Goal: Information Seeking & Learning: Learn about a topic

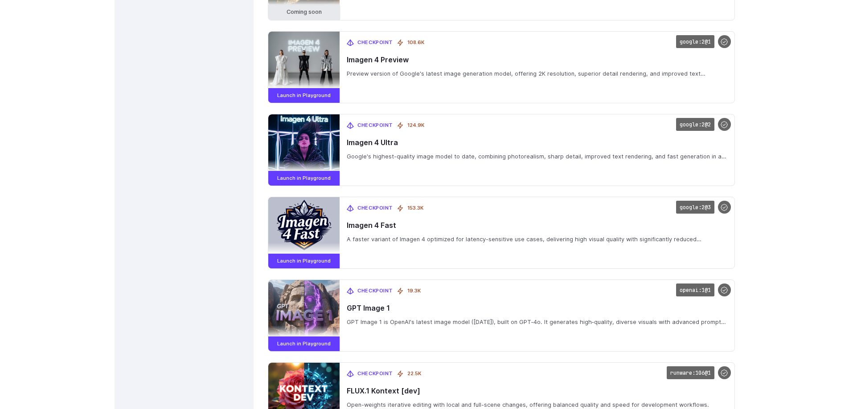
scroll to position [2291, 0]
click at [697, 125] on code "google:2@2" at bounding box center [695, 124] width 38 height 13
click at [698, 126] on code "google:2@2" at bounding box center [695, 124] width 38 height 13
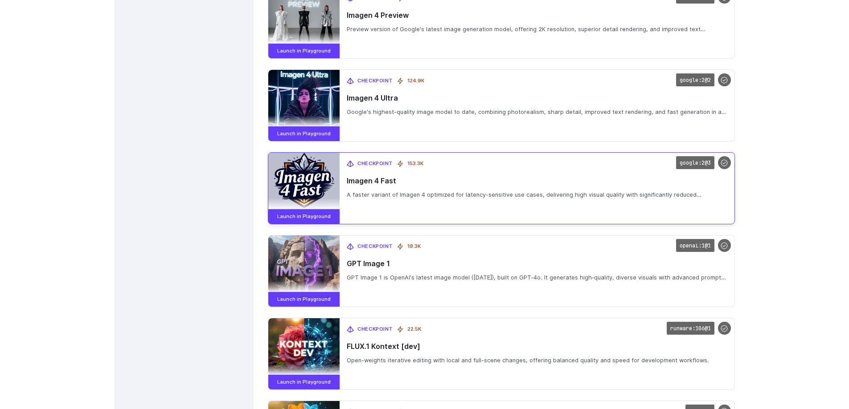
scroll to position [2380, 0]
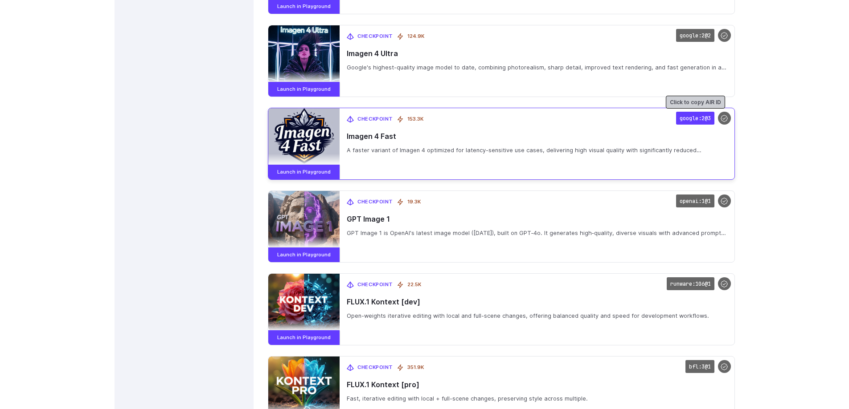
click at [699, 118] on code "google:2@3" at bounding box center [695, 118] width 38 height 13
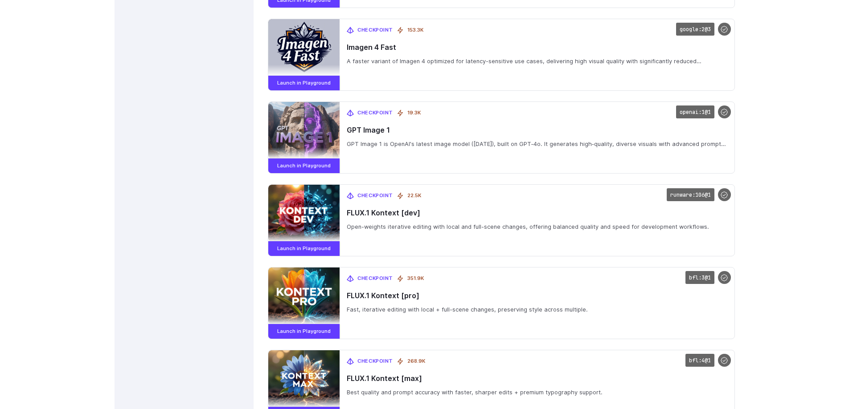
scroll to position [2513, 0]
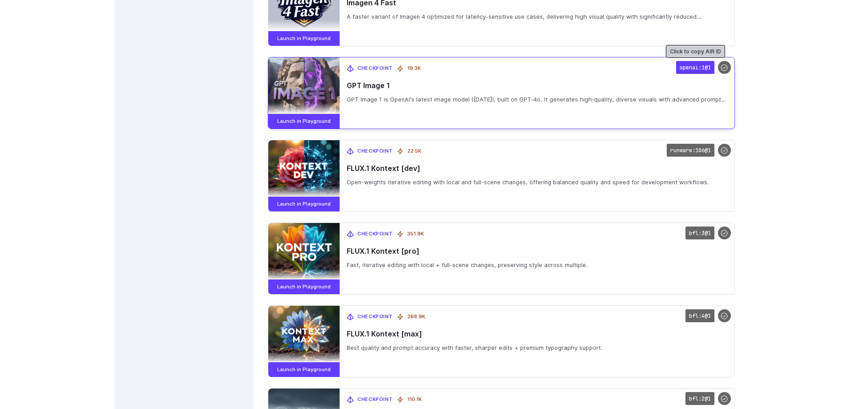
click at [703, 67] on code "openai:1@1" at bounding box center [695, 67] width 38 height 13
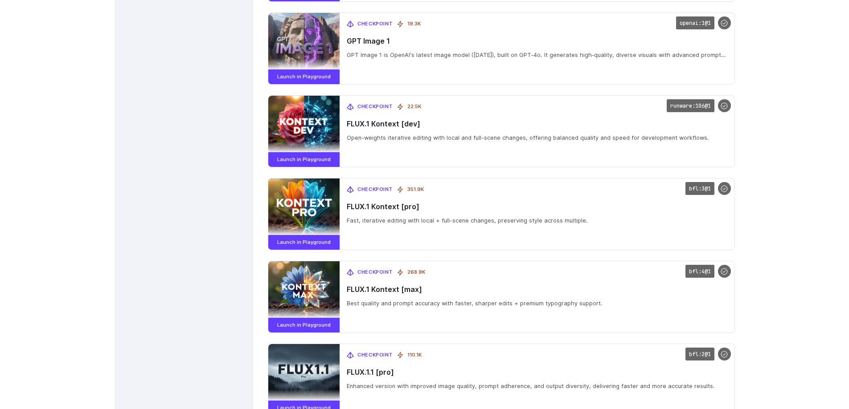
scroll to position [2603, 0]
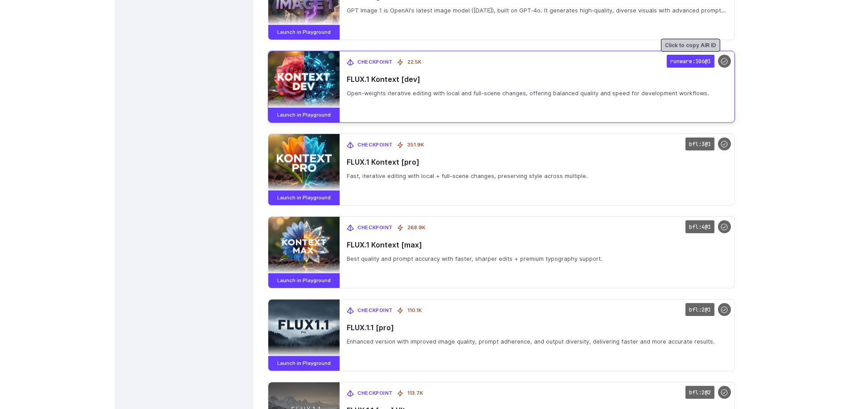
click at [682, 61] on code "runware:106@1" at bounding box center [690, 61] width 48 height 13
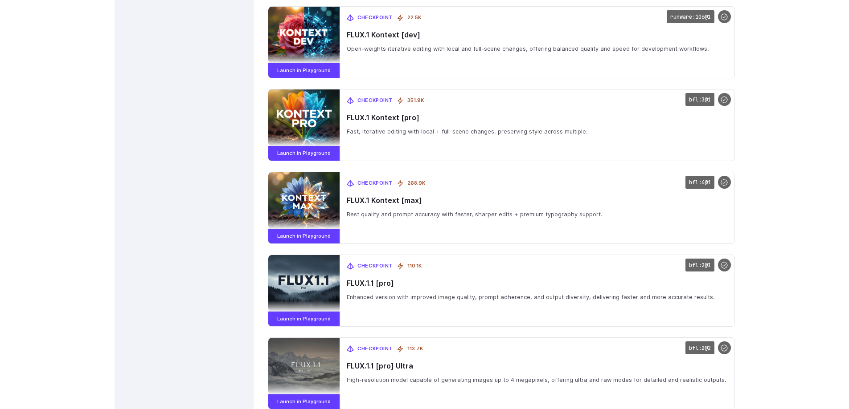
scroll to position [2692, 0]
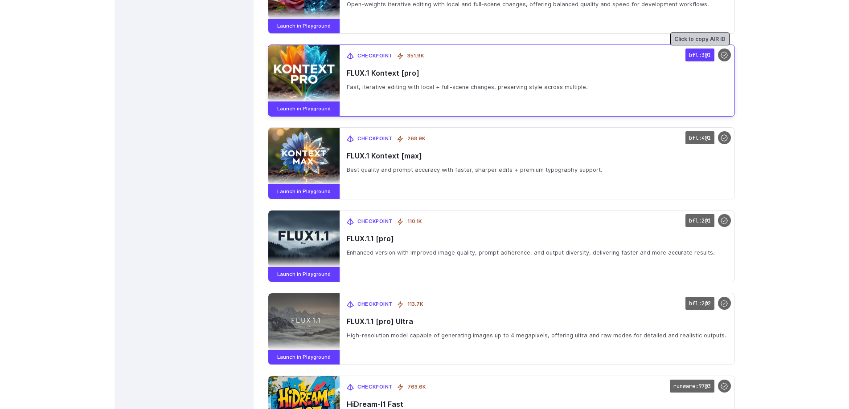
click at [694, 54] on code "bfl:3@1" at bounding box center [699, 55] width 29 height 13
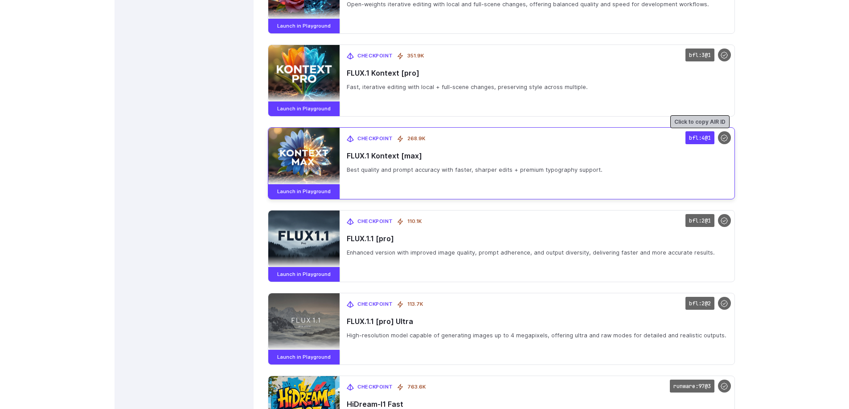
click at [701, 136] on code "bfl:4@1" at bounding box center [699, 137] width 29 height 13
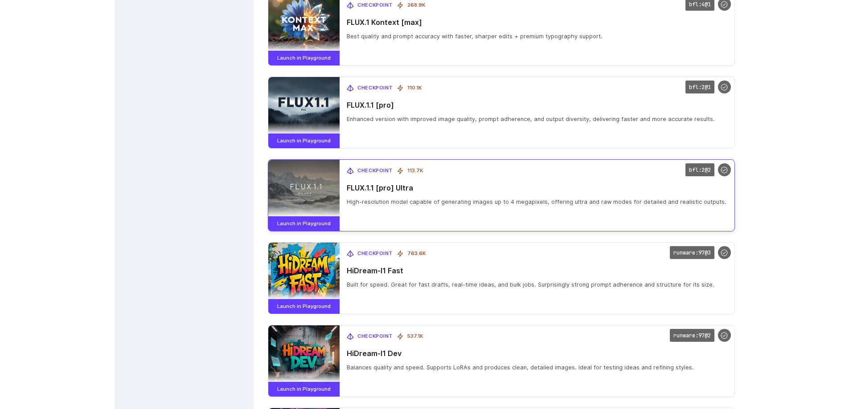
scroll to position [2781, 0]
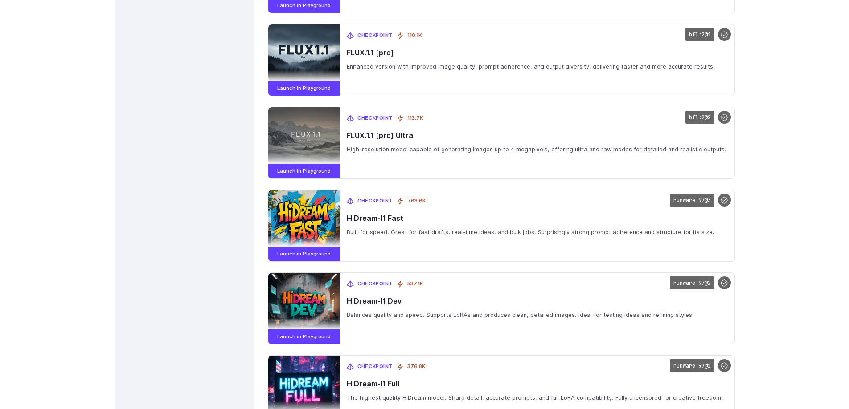
drag, startPoint x: 792, startPoint y: 175, endPoint x: 786, endPoint y: 197, distance: 23.3
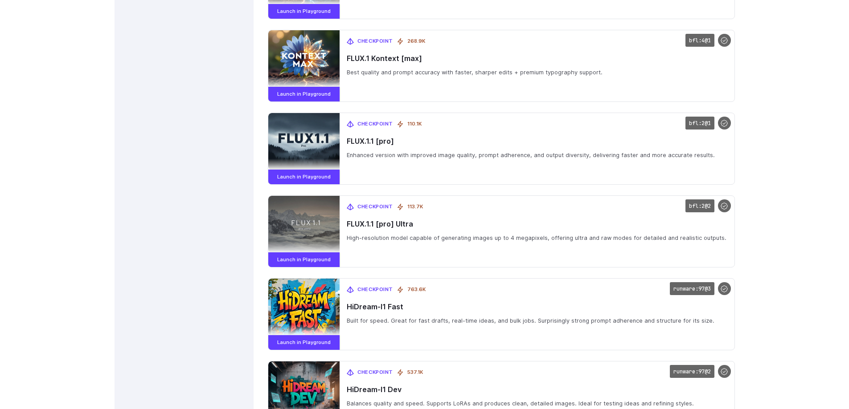
drag, startPoint x: 759, startPoint y: 90, endPoint x: 766, endPoint y: 61, distance: 29.8
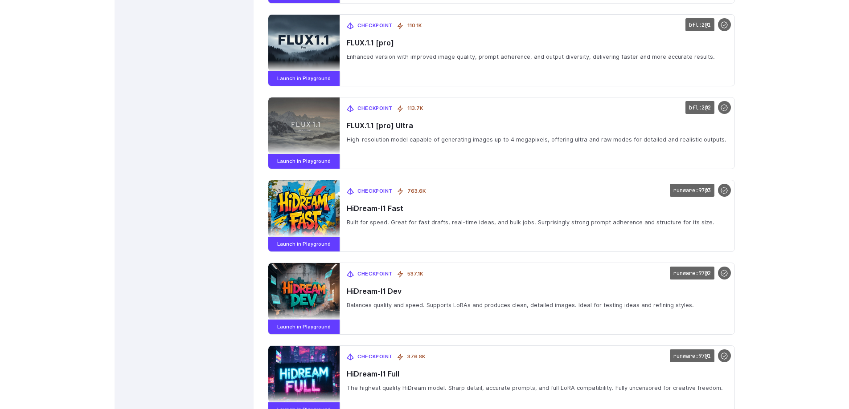
scroll to position [2882, 0]
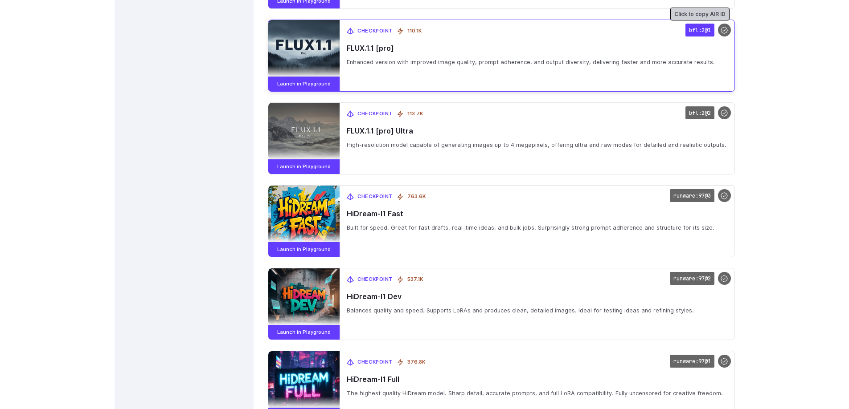
click at [693, 32] on code "bfl:2@1" at bounding box center [699, 30] width 29 height 13
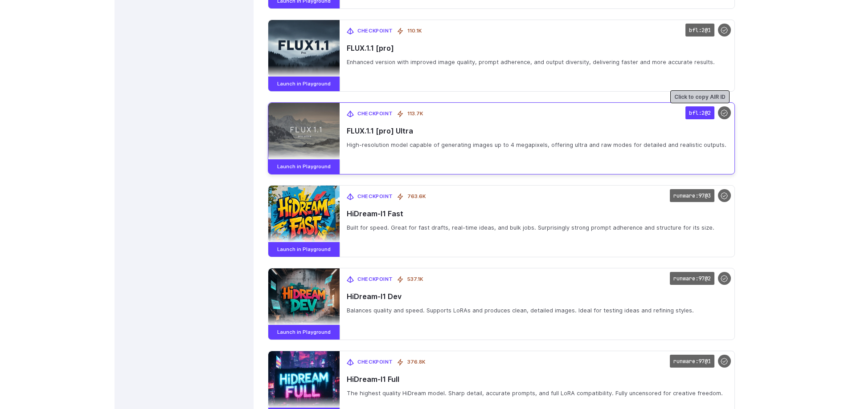
click at [702, 113] on code "bfl:2@2" at bounding box center [699, 112] width 29 height 13
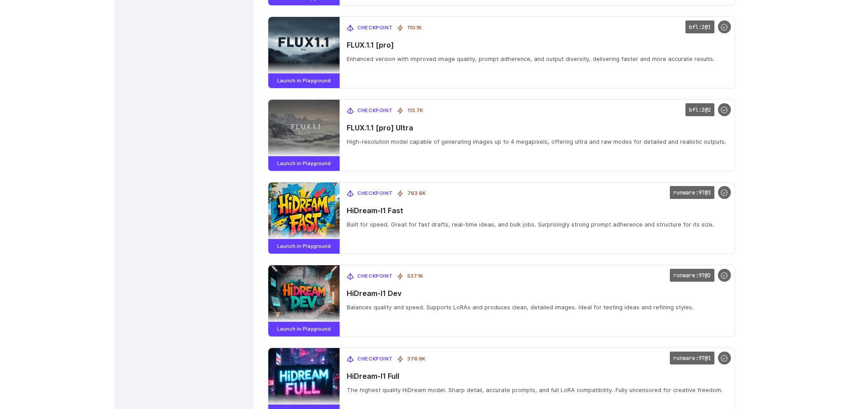
drag, startPoint x: 775, startPoint y: 97, endPoint x: 778, endPoint y: 110, distance: 13.6
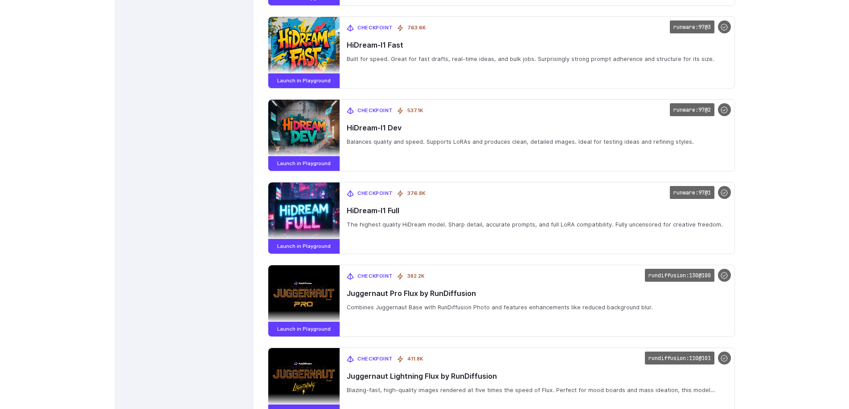
drag, startPoint x: 779, startPoint y: 114, endPoint x: 779, endPoint y: 151, distance: 36.1
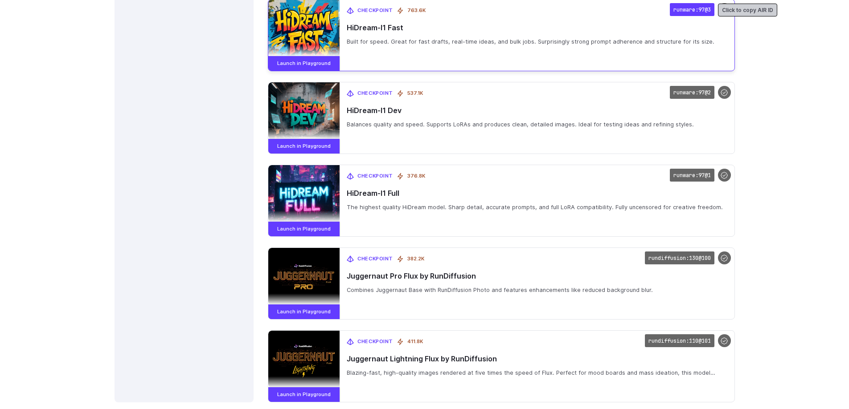
click at [681, 12] on code "runware:97@3" at bounding box center [691, 9] width 45 height 13
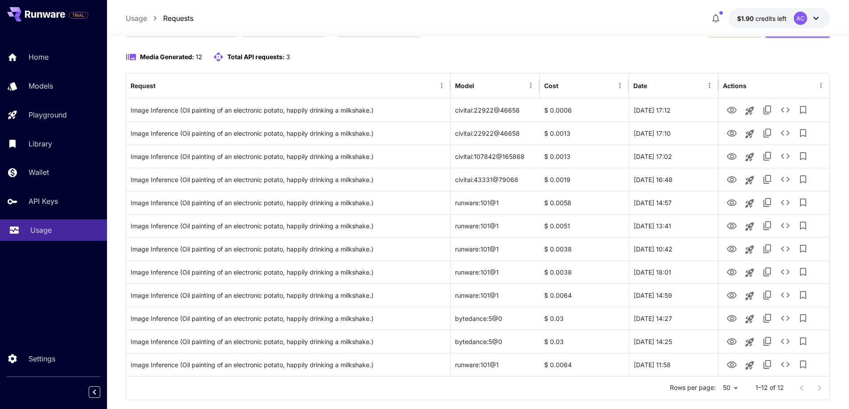
scroll to position [77, 0]
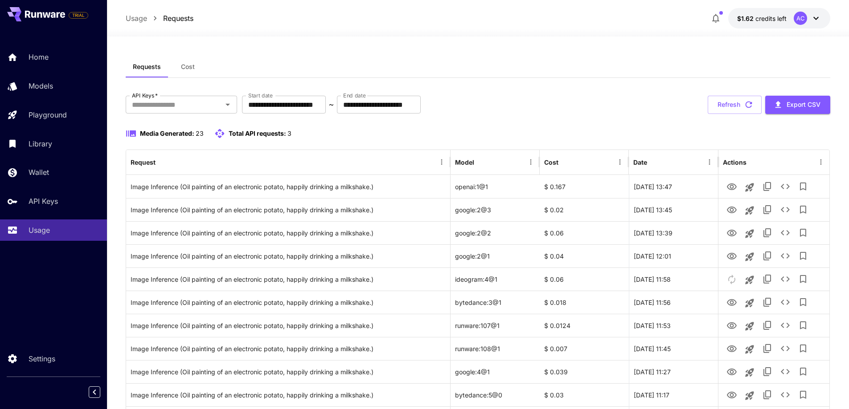
click at [195, 147] on div "Media Generated: 23 Total API requests: 3" at bounding box center [478, 138] width 705 height 21
click at [622, 83] on div "**********" at bounding box center [478, 397] width 705 height 683
click at [506, 120] on div "**********" at bounding box center [478, 414] width 705 height 636
